Goal: Book appointment/travel/reservation

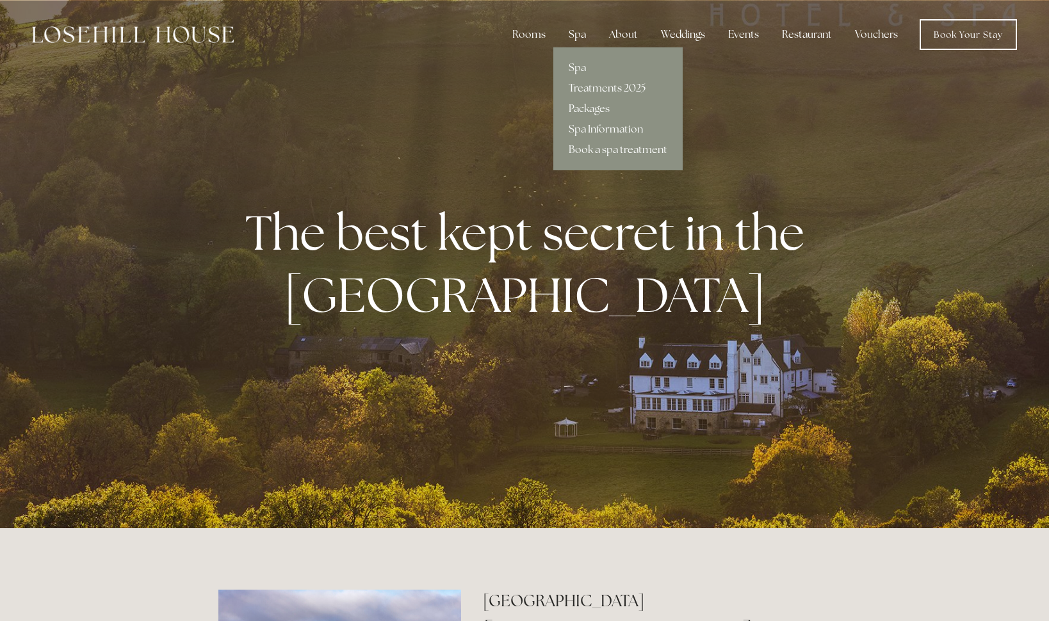
click at [575, 31] on div "Spa" at bounding box center [577, 35] width 38 height 26
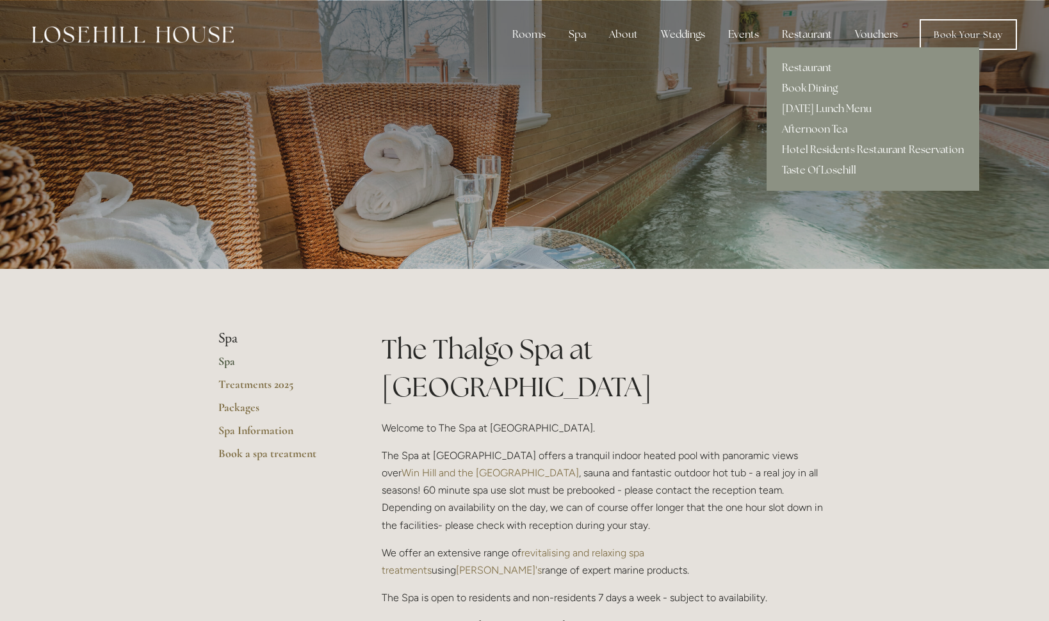
click at [808, 32] on div "Restaurant" at bounding box center [807, 35] width 70 height 26
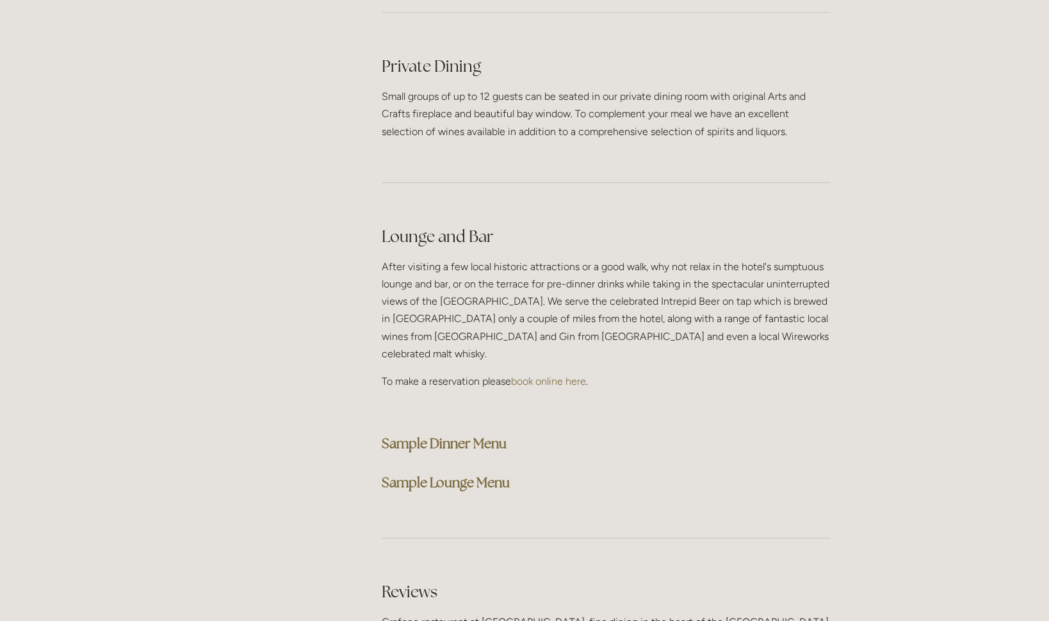
scroll to position [3082, 0]
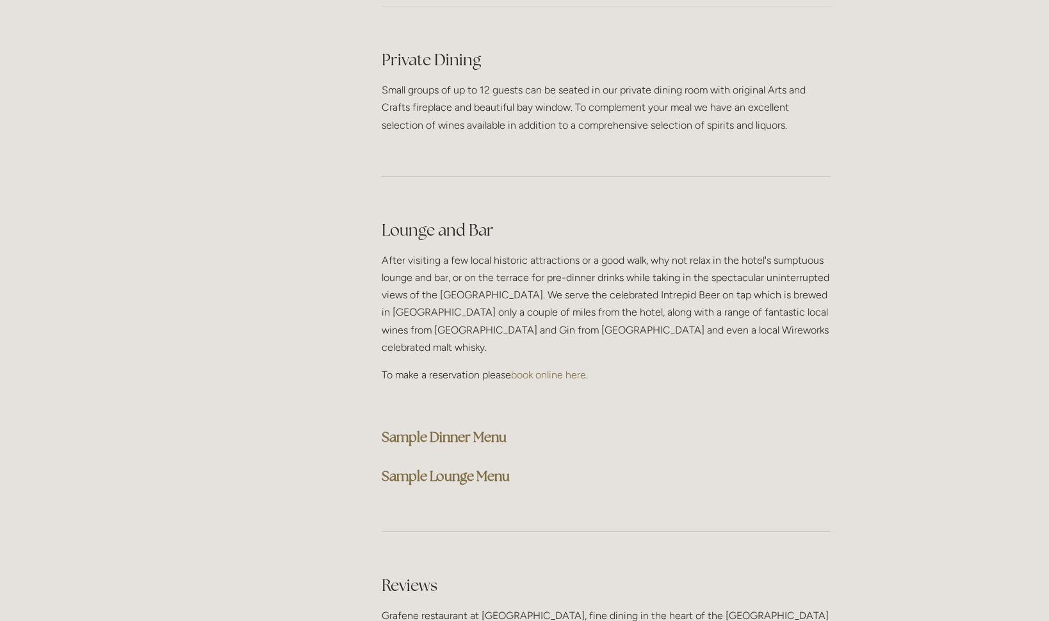
click at [423, 428] on strong "Sample Dinner Menu" at bounding box center [444, 436] width 125 height 17
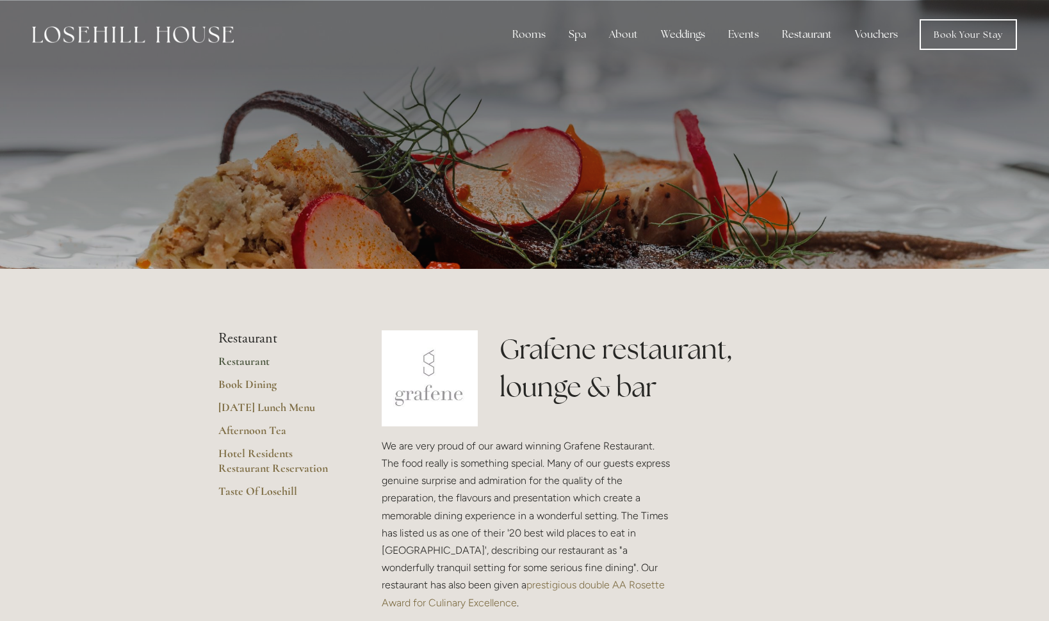
scroll to position [0, 0]
click at [530, 33] on div "Rooms" at bounding box center [529, 35] width 54 height 26
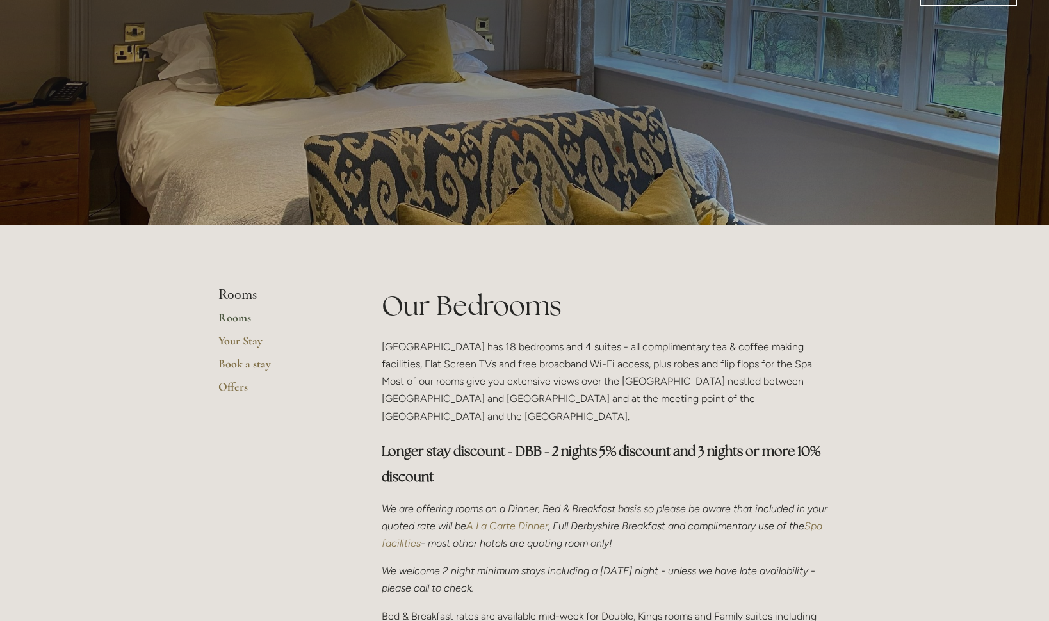
scroll to position [3, 0]
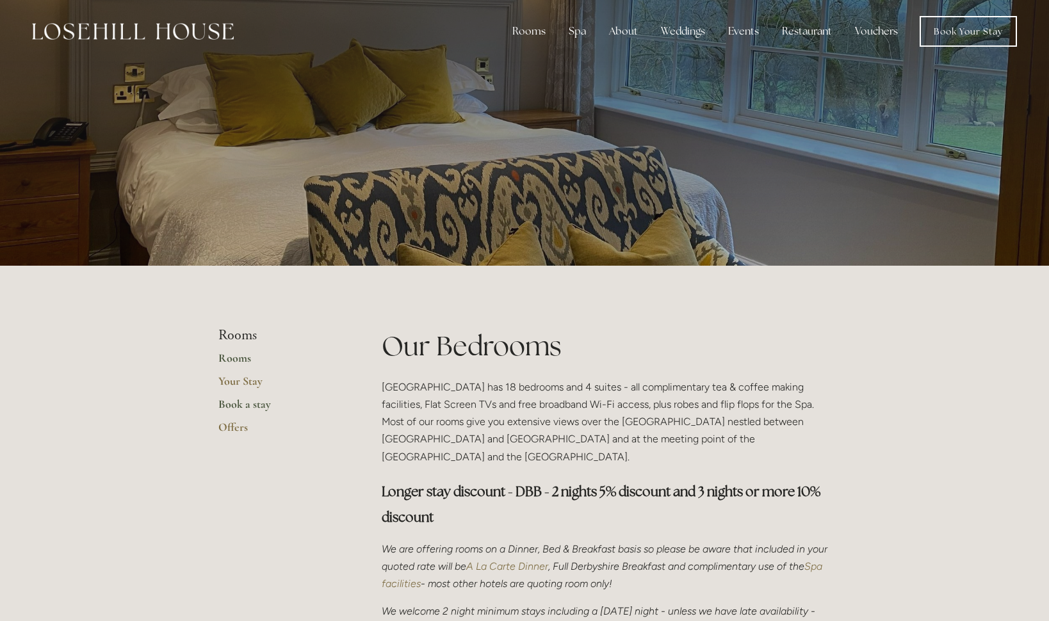
click at [227, 402] on link "Book a stay" at bounding box center [279, 408] width 122 height 23
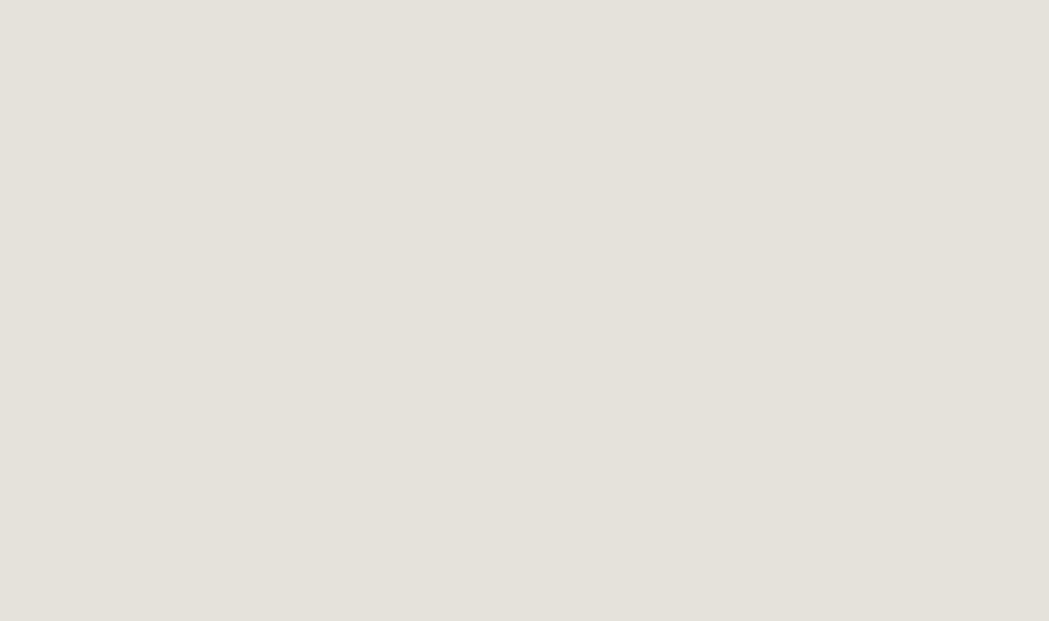
scroll to position [1345, 0]
